Goal: Information Seeking & Learning: Find specific fact

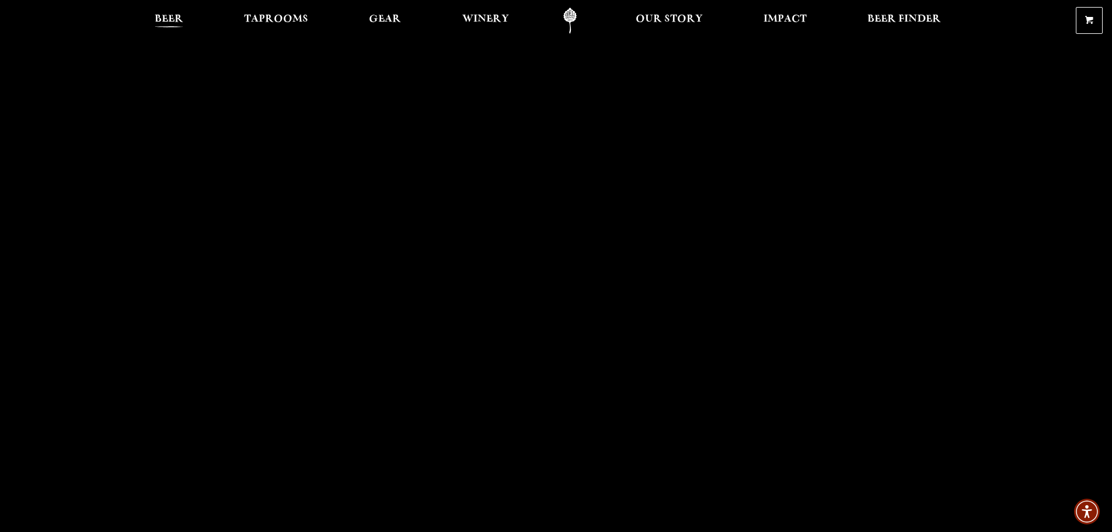
click at [162, 19] on span "Beer" at bounding box center [169, 19] width 29 height 9
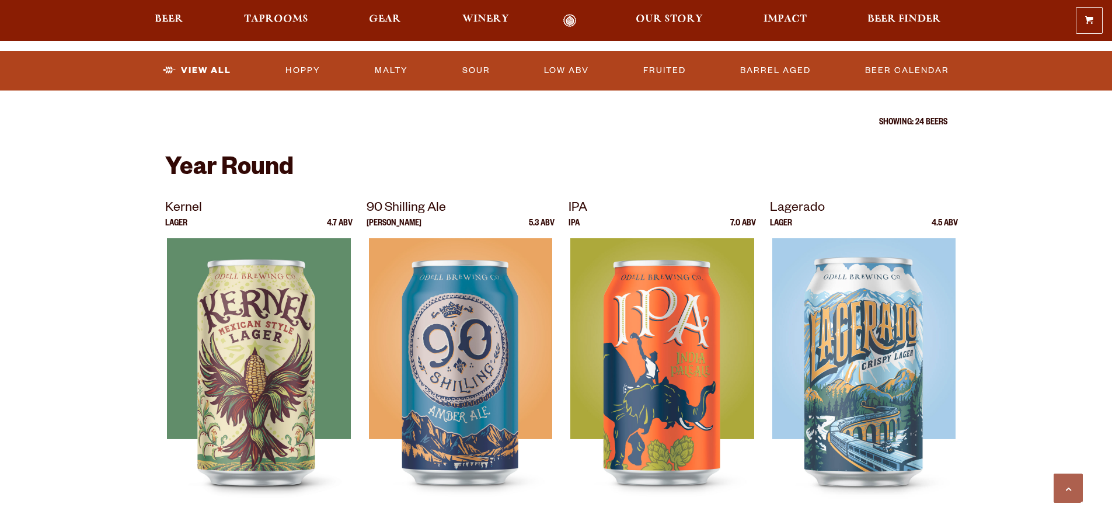
scroll to position [409, 0]
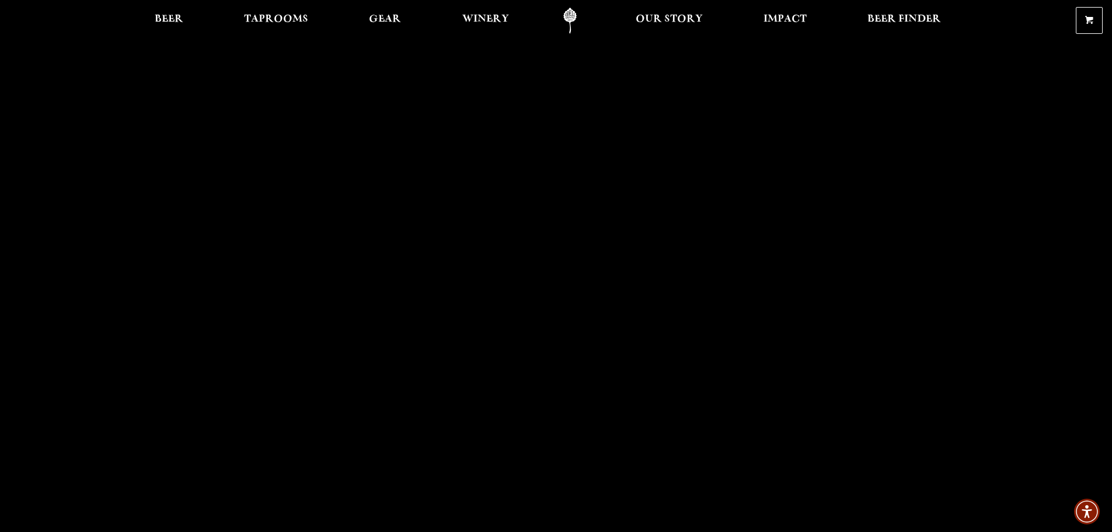
click at [562, 12] on link "Odell Home" at bounding box center [570, 21] width 44 height 26
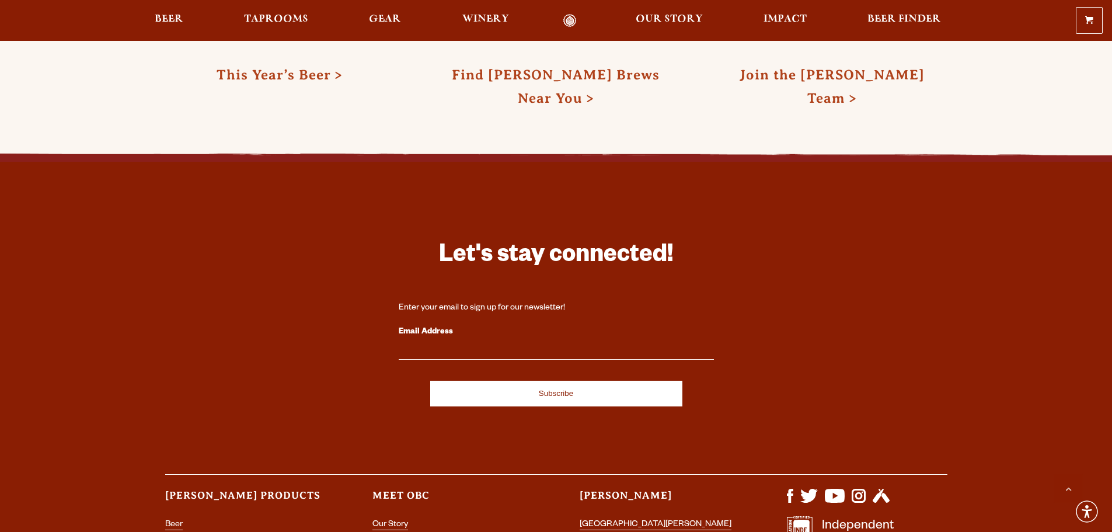
scroll to position [3427, 0]
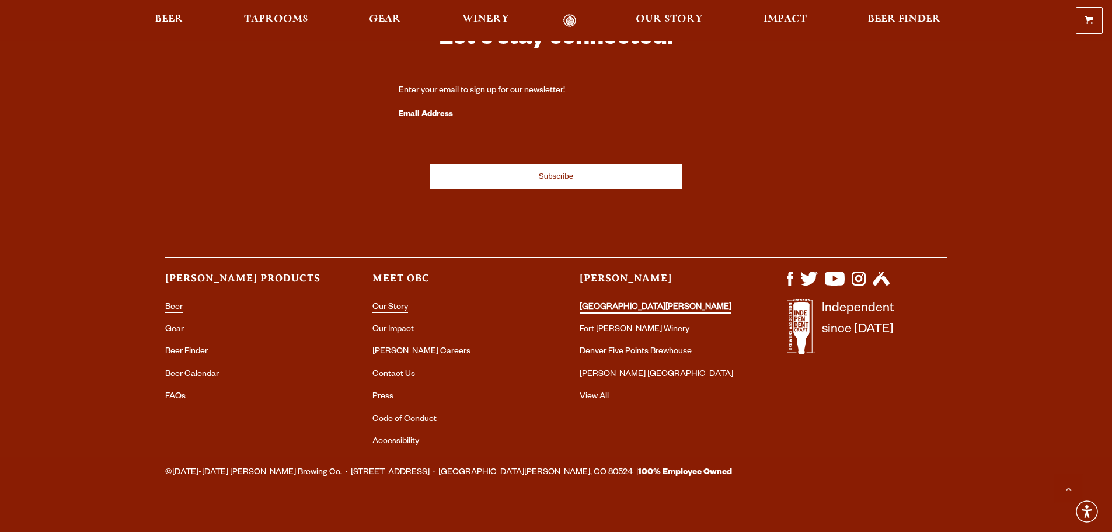
click at [639, 303] on link "[GEOGRAPHIC_DATA][PERSON_NAME]" at bounding box center [656, 308] width 152 height 11
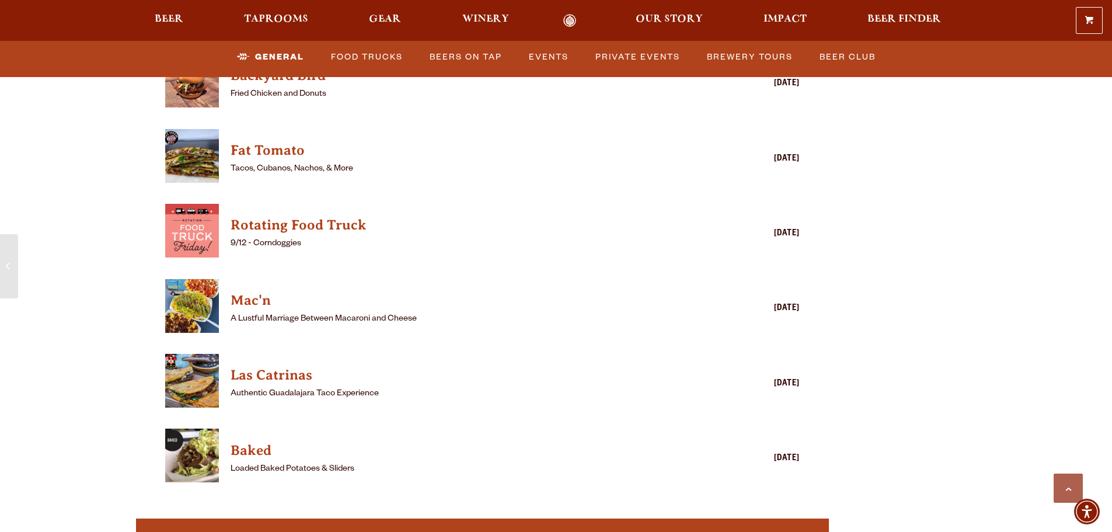
scroll to position [3210, 0]
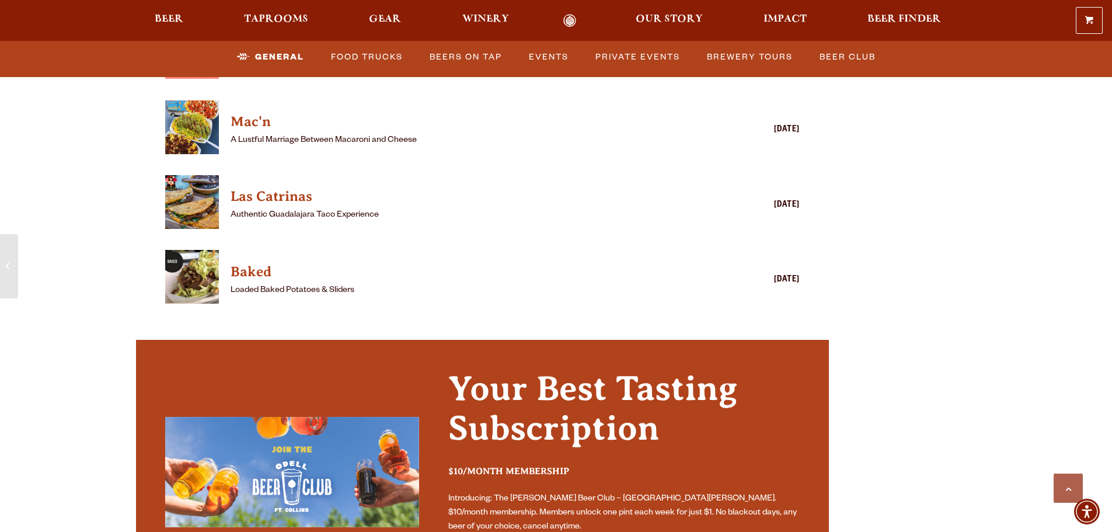
scroll to position [3327, 0]
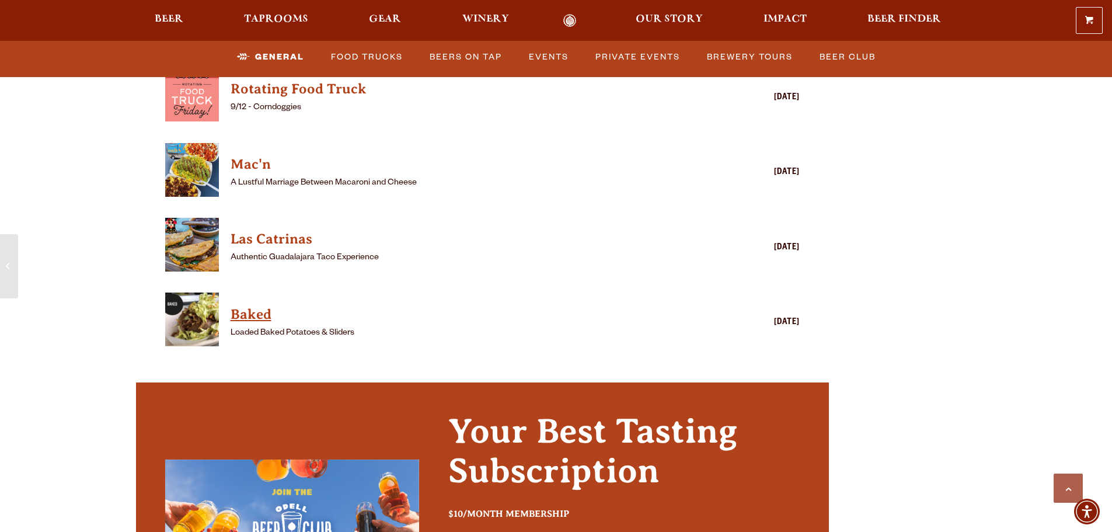
click at [247, 305] on h4 "Baked" at bounding box center [466, 314] width 470 height 19
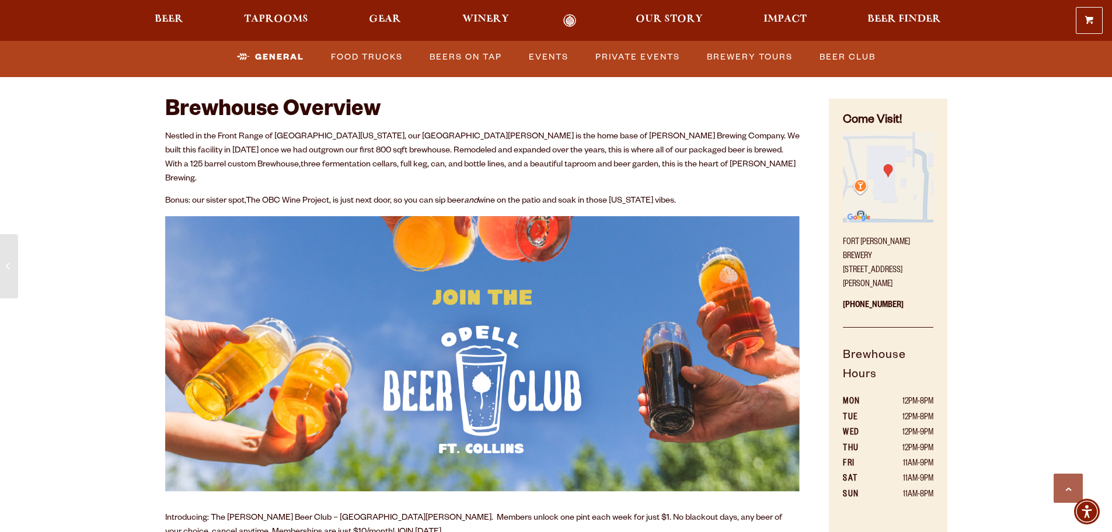
scroll to position [642, 0]
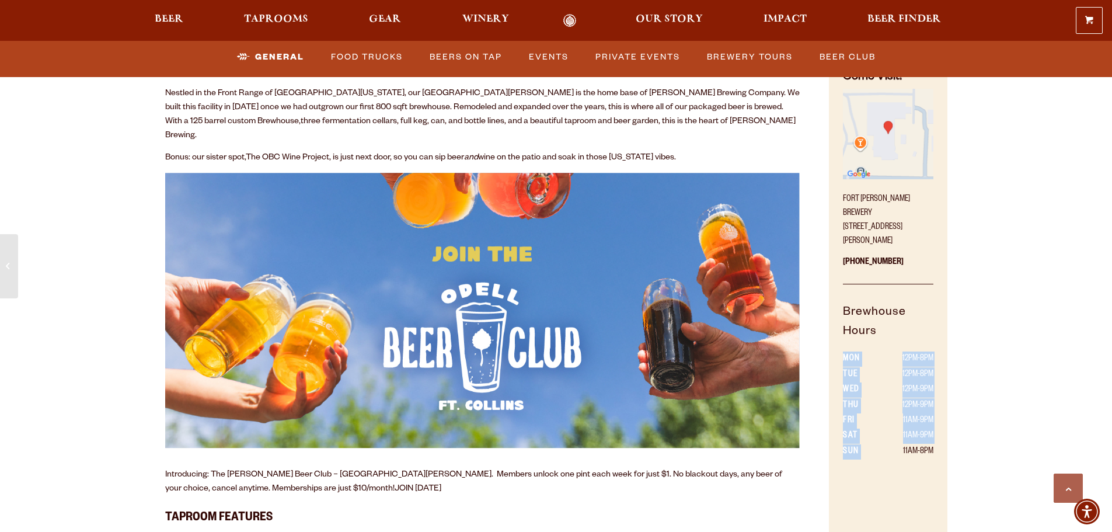
drag, startPoint x: 895, startPoint y: 438, endPoint x: 962, endPoint y: 439, distance: 67.1
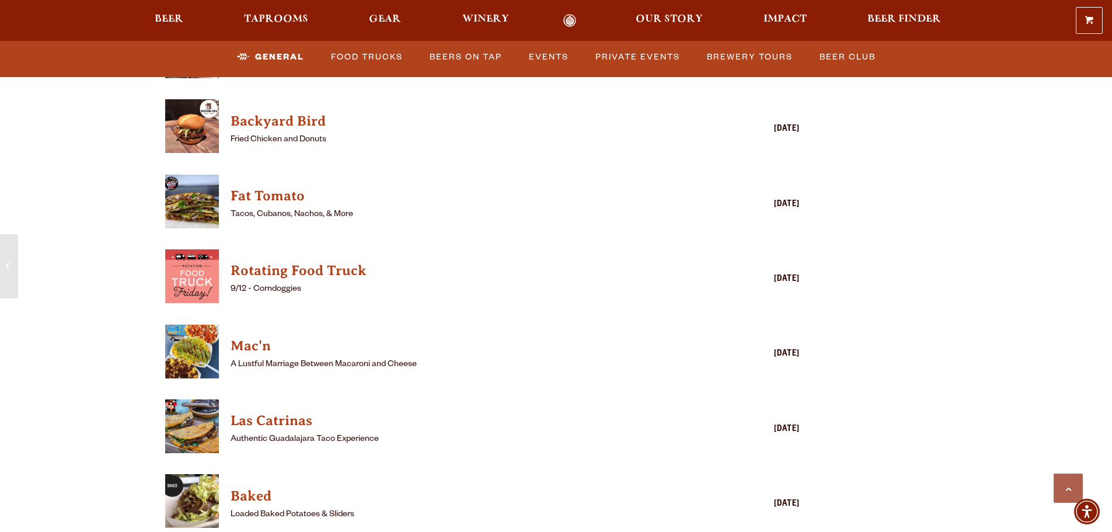
scroll to position [3210, 0]
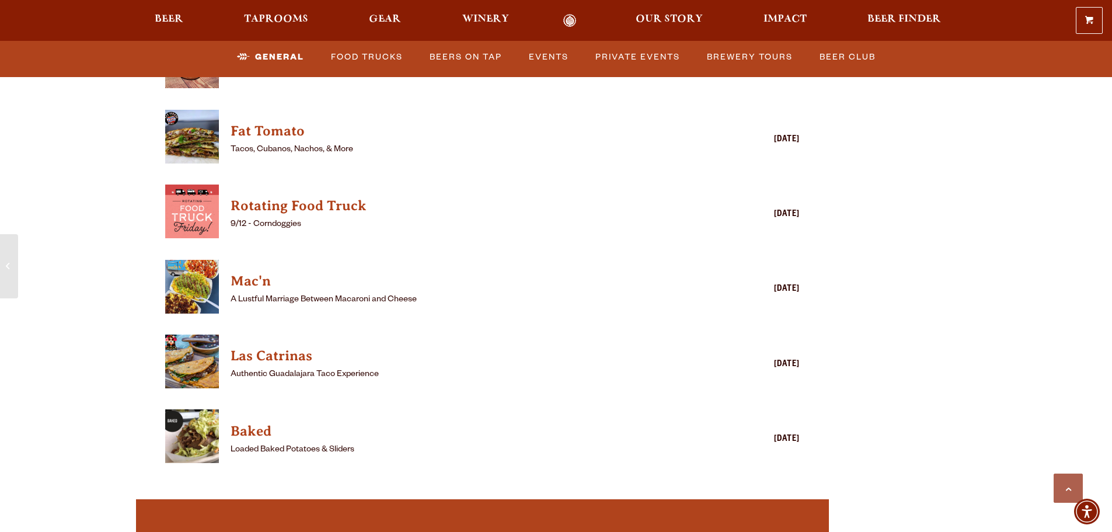
click at [209, 428] on img "View Baked details (opens in a new window)" at bounding box center [192, 436] width 54 height 54
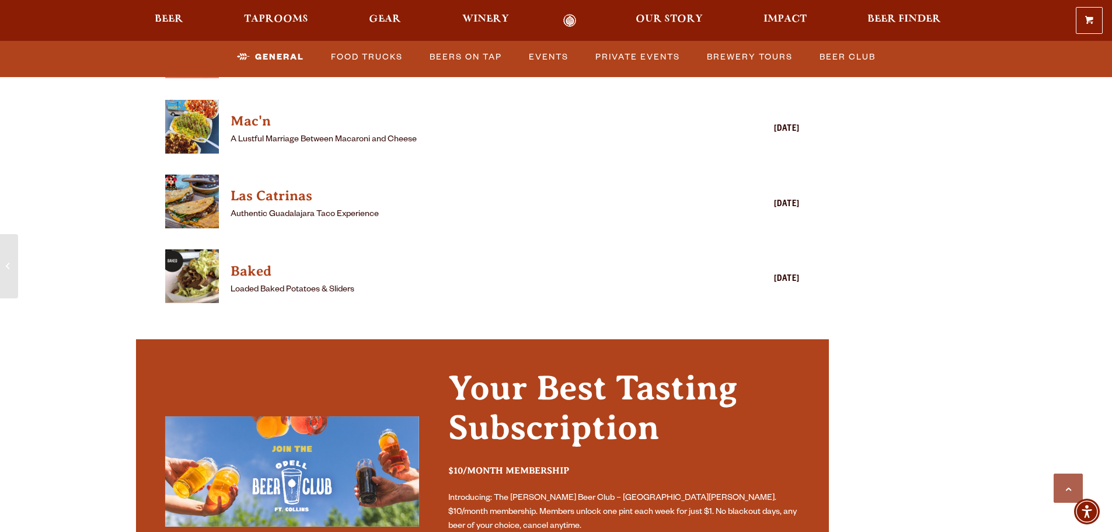
scroll to position [3254, 0]
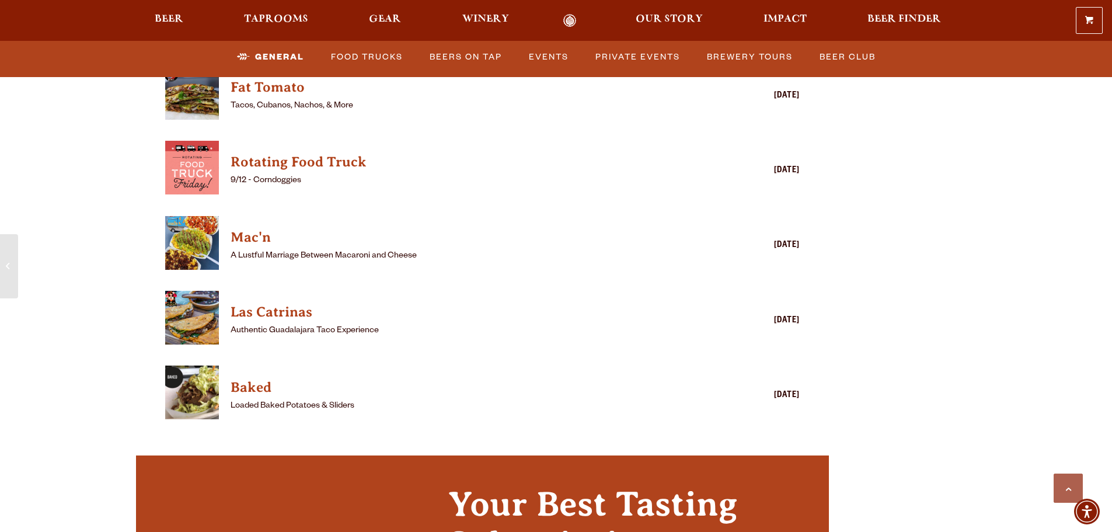
click at [320, 249] on p "A Lustful Marriage Between Macaroni and Cheese" at bounding box center [466, 256] width 470 height 14
click at [263, 228] on h4 "Mac'n" at bounding box center [466, 237] width 470 height 19
click at [243, 378] on h4 "Baked" at bounding box center [466, 387] width 470 height 19
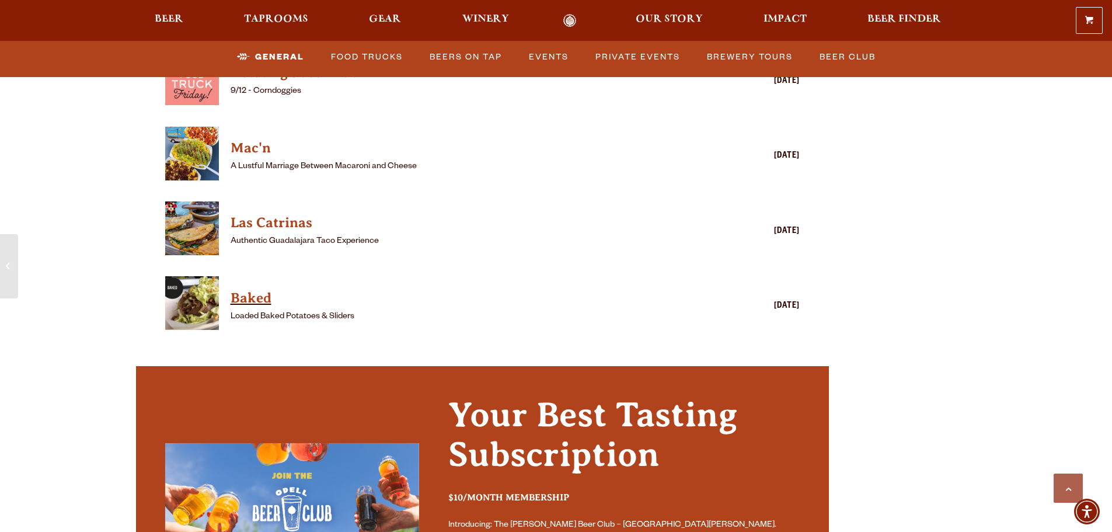
scroll to position [3371, 0]
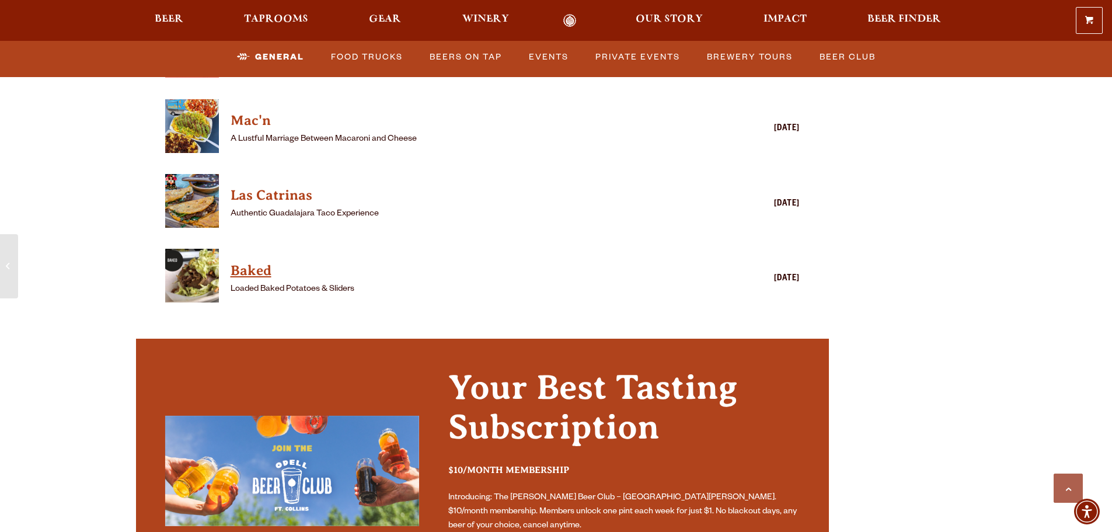
click at [260, 261] on h4 "Baked" at bounding box center [466, 270] width 470 height 19
click at [247, 261] on h4 "Baked" at bounding box center [466, 270] width 470 height 19
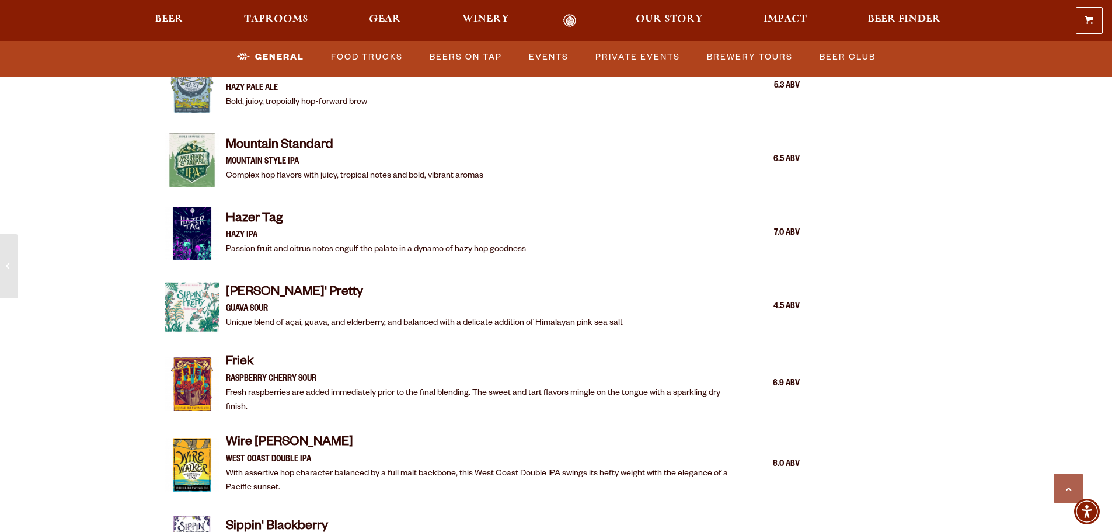
scroll to position [1736, 0]
